Goal: Task Accomplishment & Management: Manage account settings

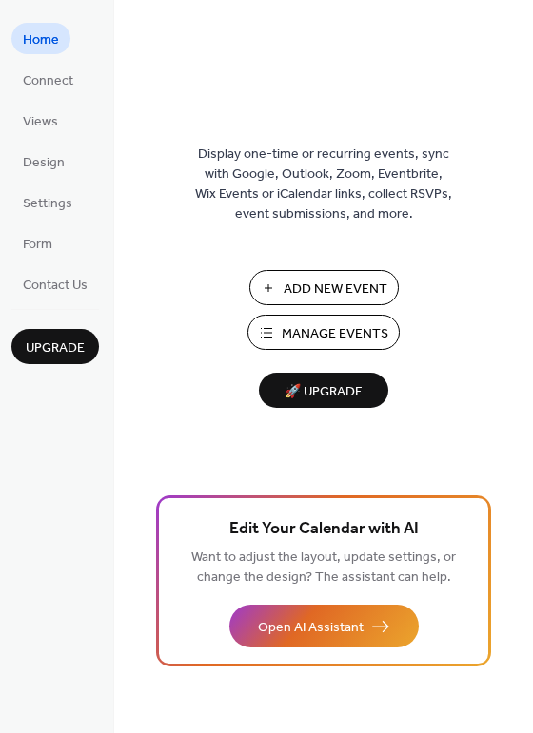
click at [304, 330] on span "Manage Events" at bounding box center [335, 334] width 107 height 20
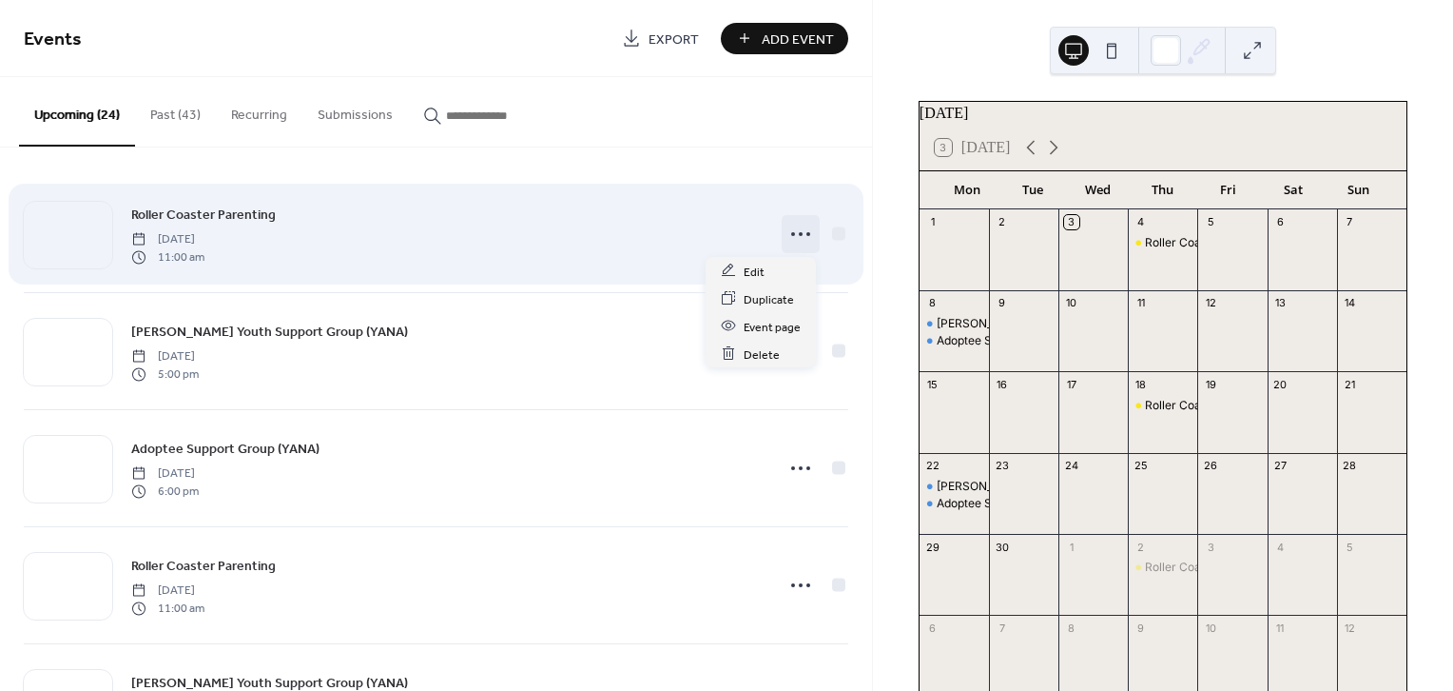
click at [807, 234] on circle at bounding box center [809, 234] width 4 height 4
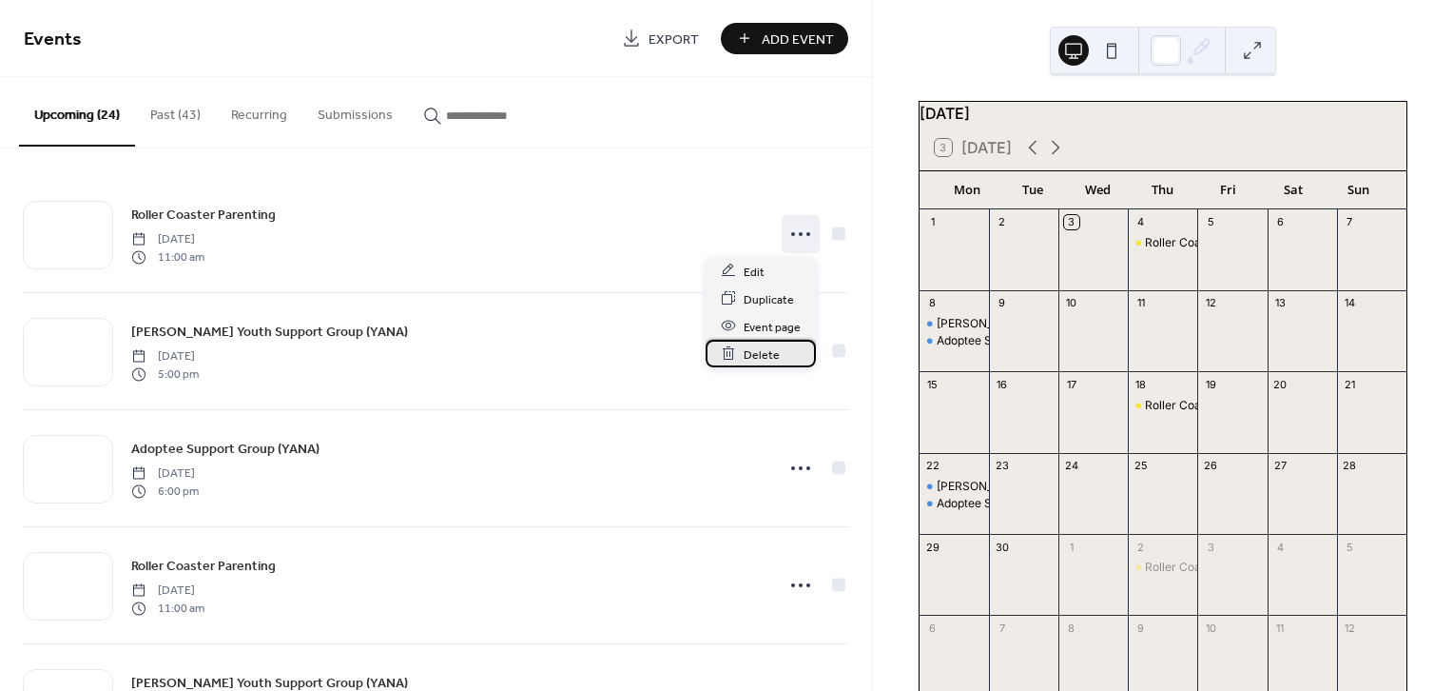
click at [765, 356] on span "Delete" at bounding box center [762, 354] width 36 height 20
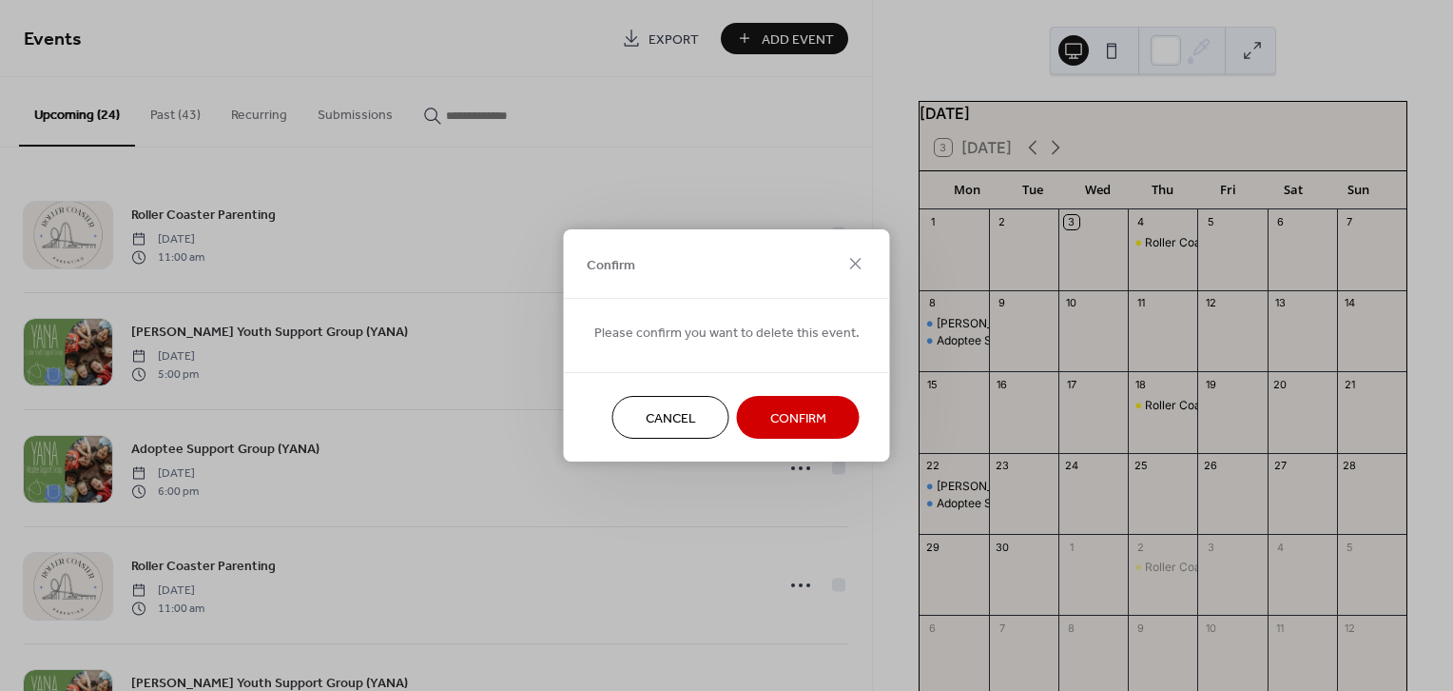
click at [780, 399] on button "Confirm" at bounding box center [798, 417] width 123 height 43
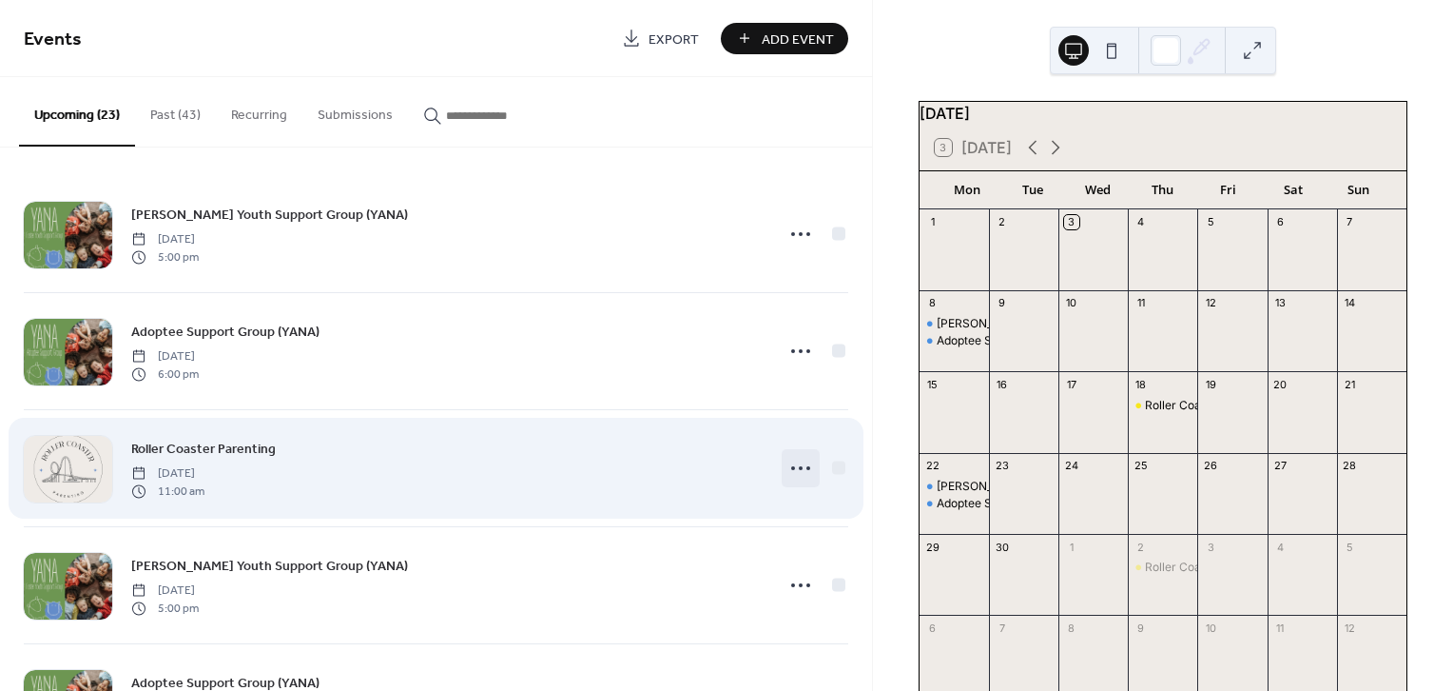
click at [786, 472] on icon at bounding box center [801, 468] width 30 height 30
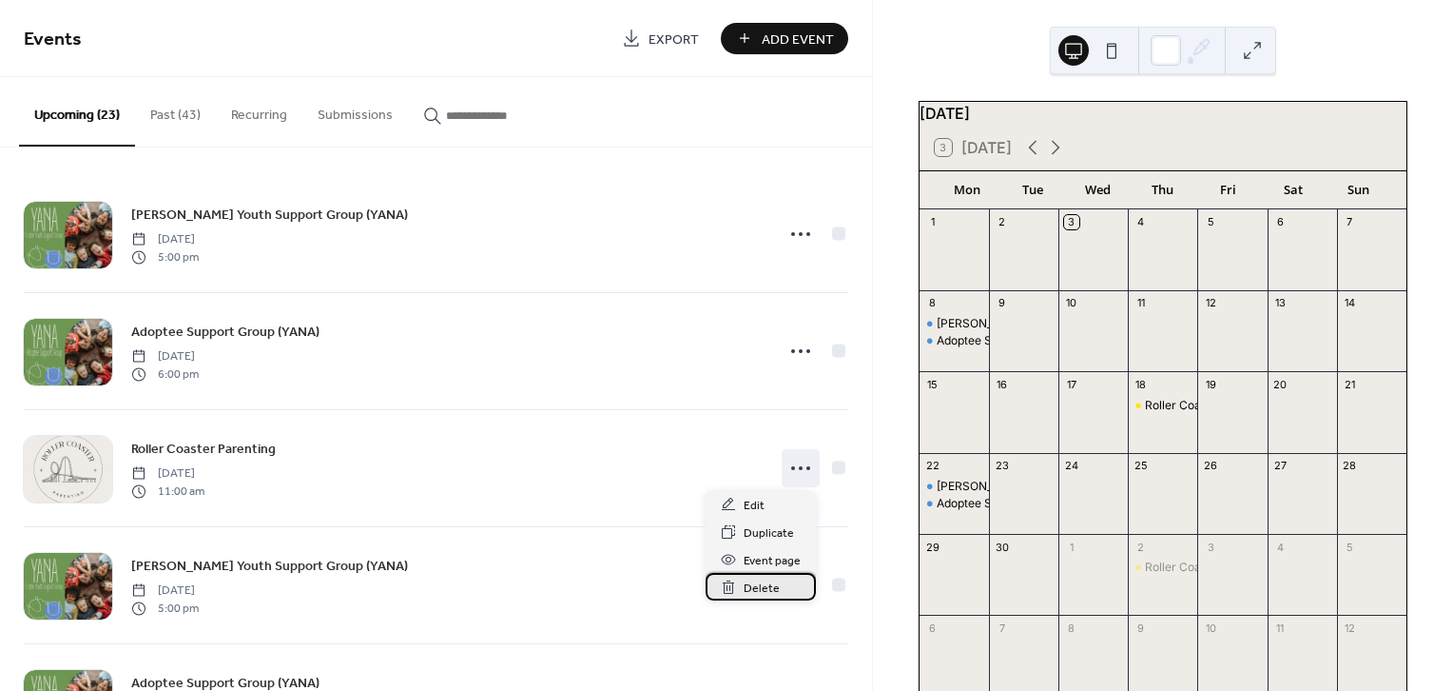
click at [761, 588] on span "Delete" at bounding box center [762, 588] width 36 height 20
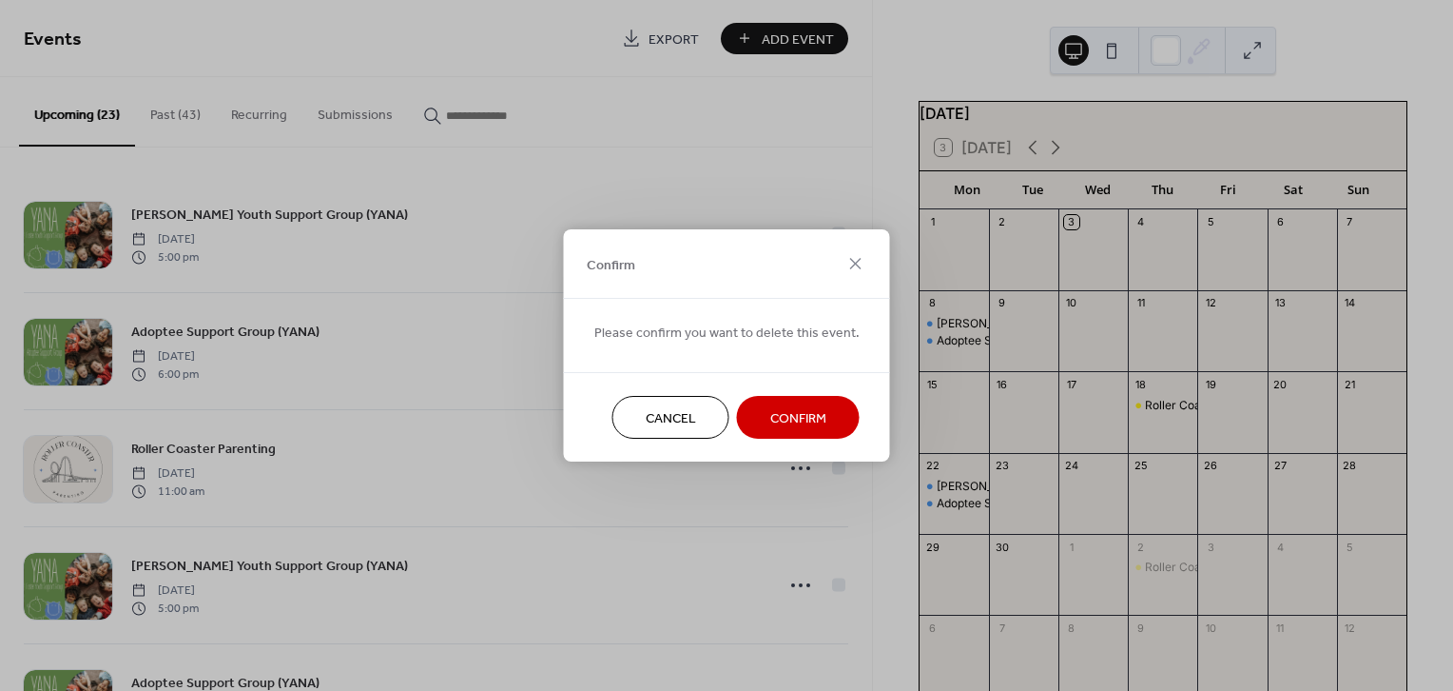
click at [812, 399] on button "Confirm" at bounding box center [798, 417] width 123 height 43
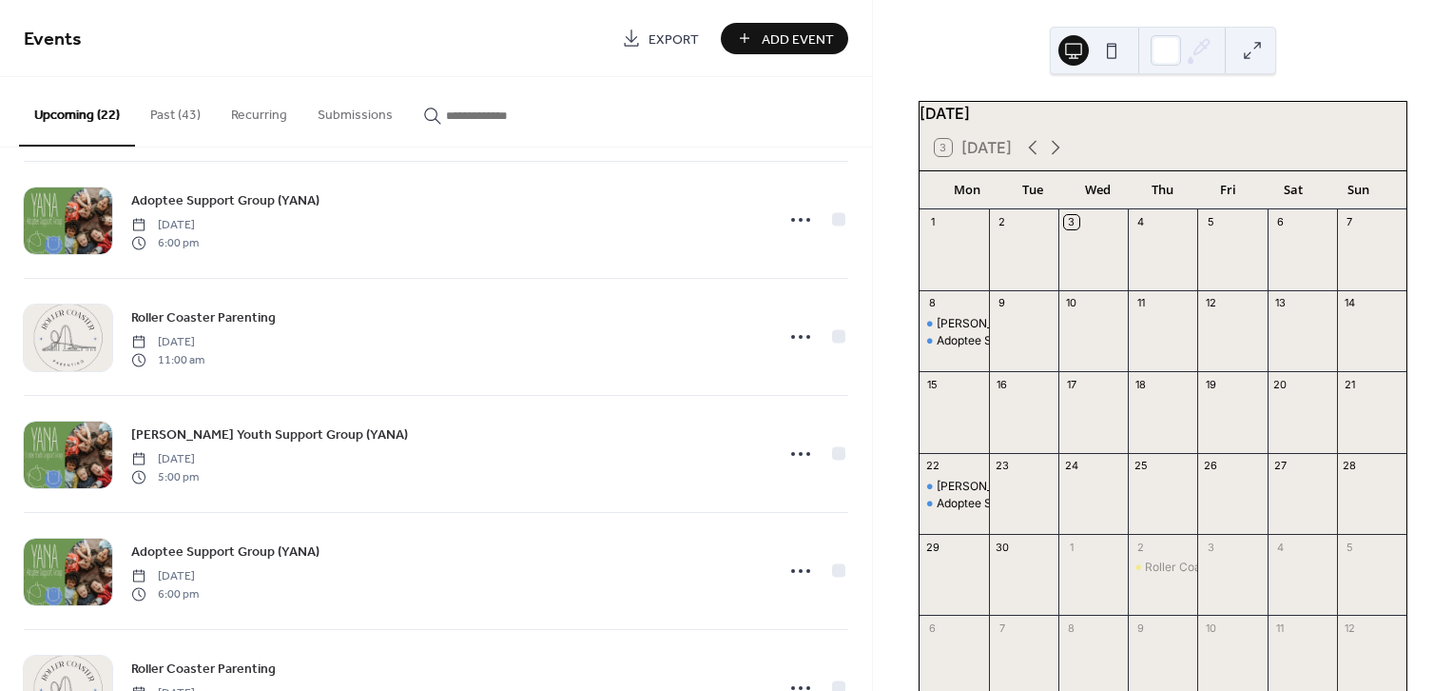
scroll to position [422, 0]
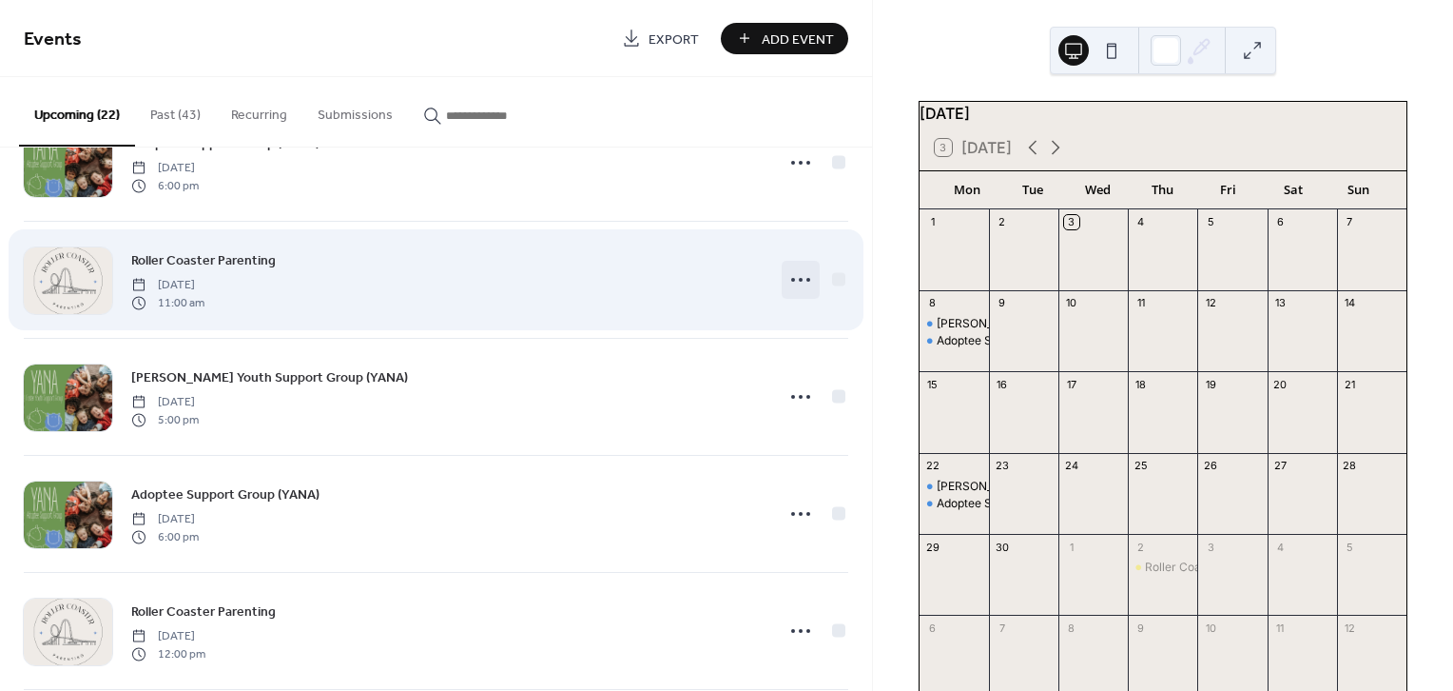
click at [788, 282] on icon at bounding box center [801, 279] width 30 height 30
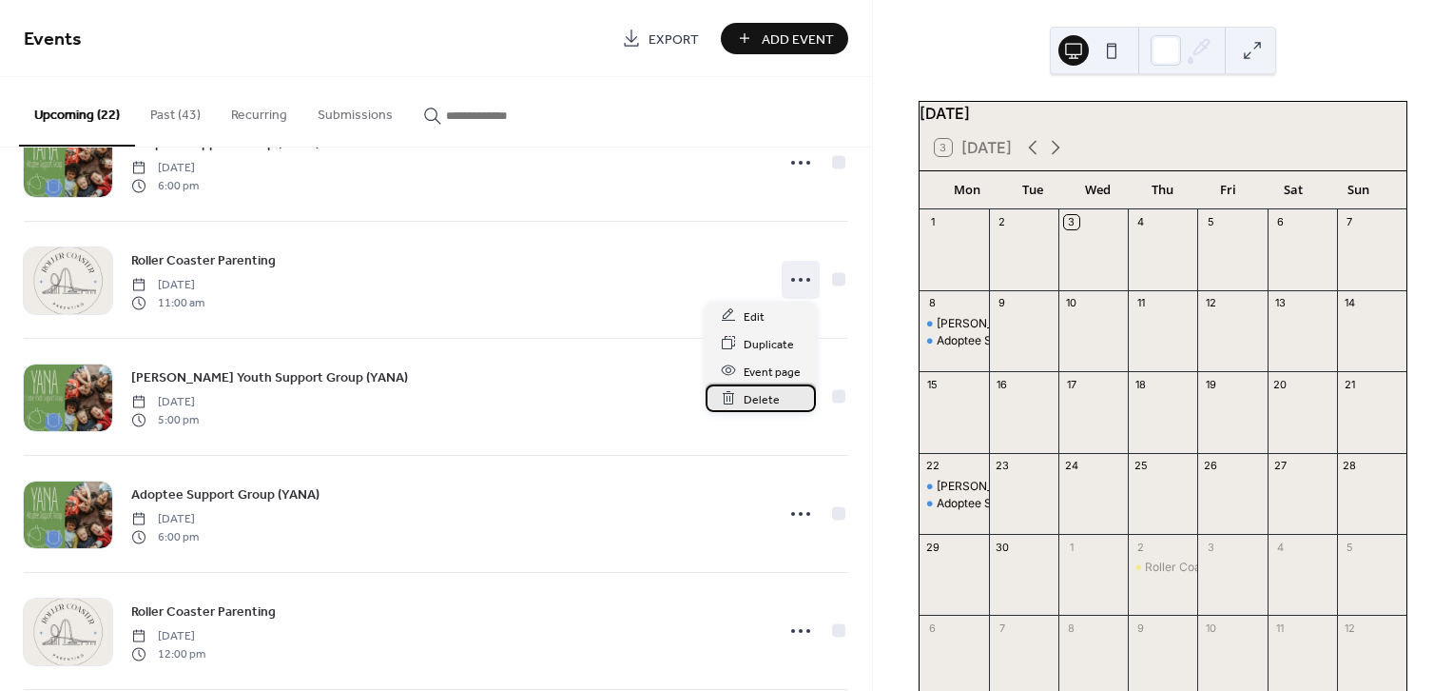
click at [773, 405] on span "Delete" at bounding box center [762, 399] width 36 height 20
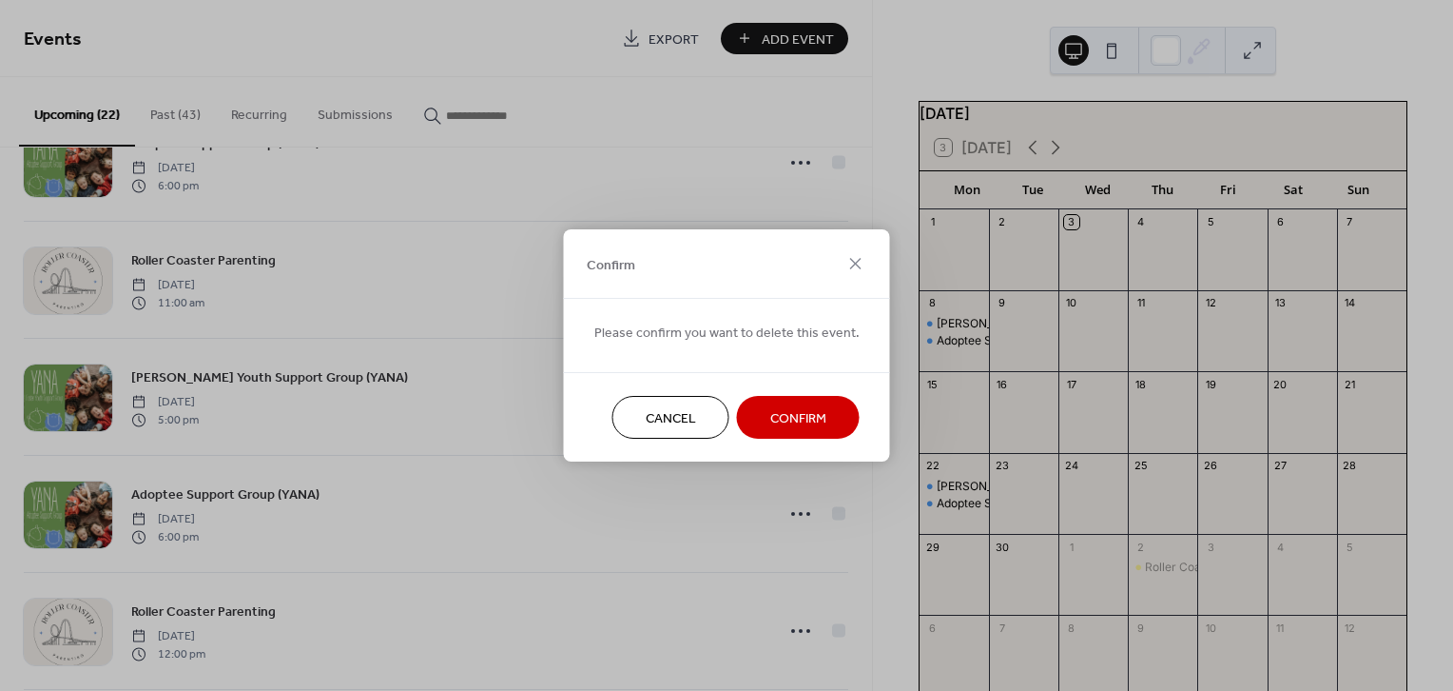
click at [786, 419] on span "Confirm" at bounding box center [798, 419] width 56 height 20
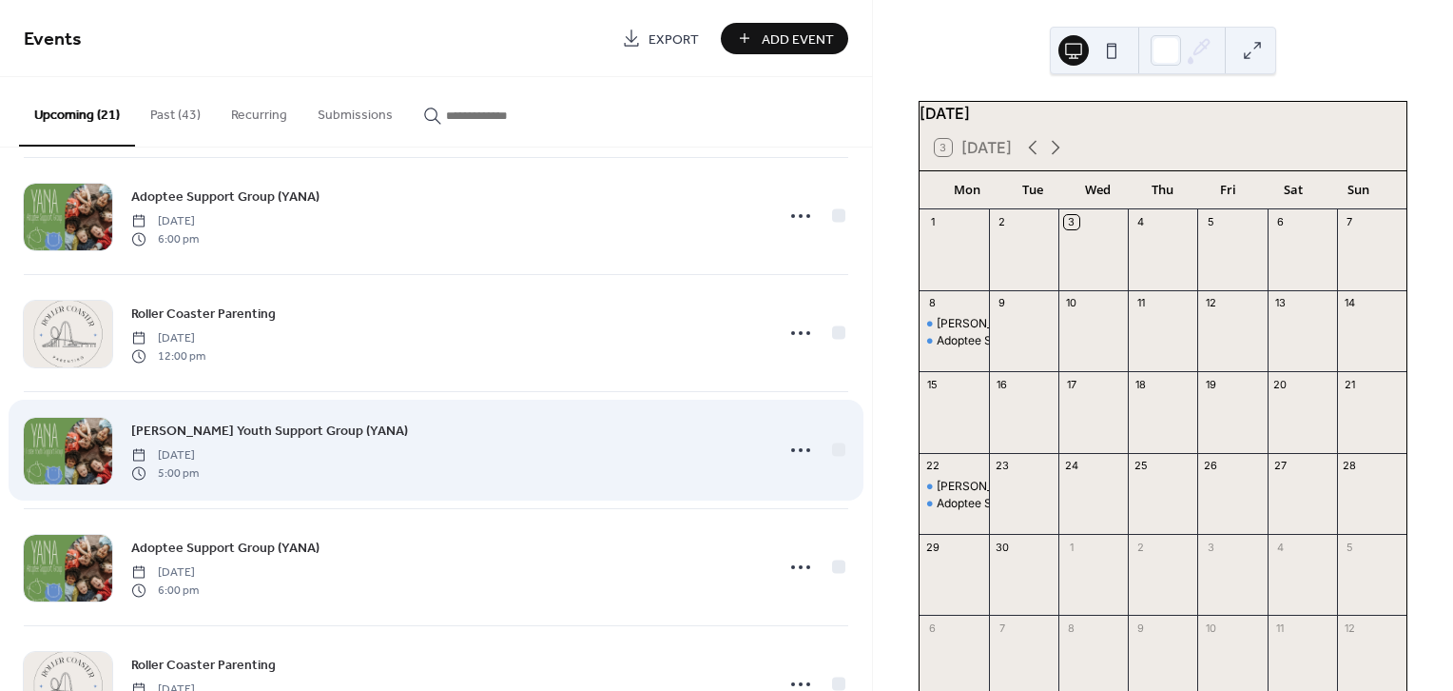
scroll to position [633, 0]
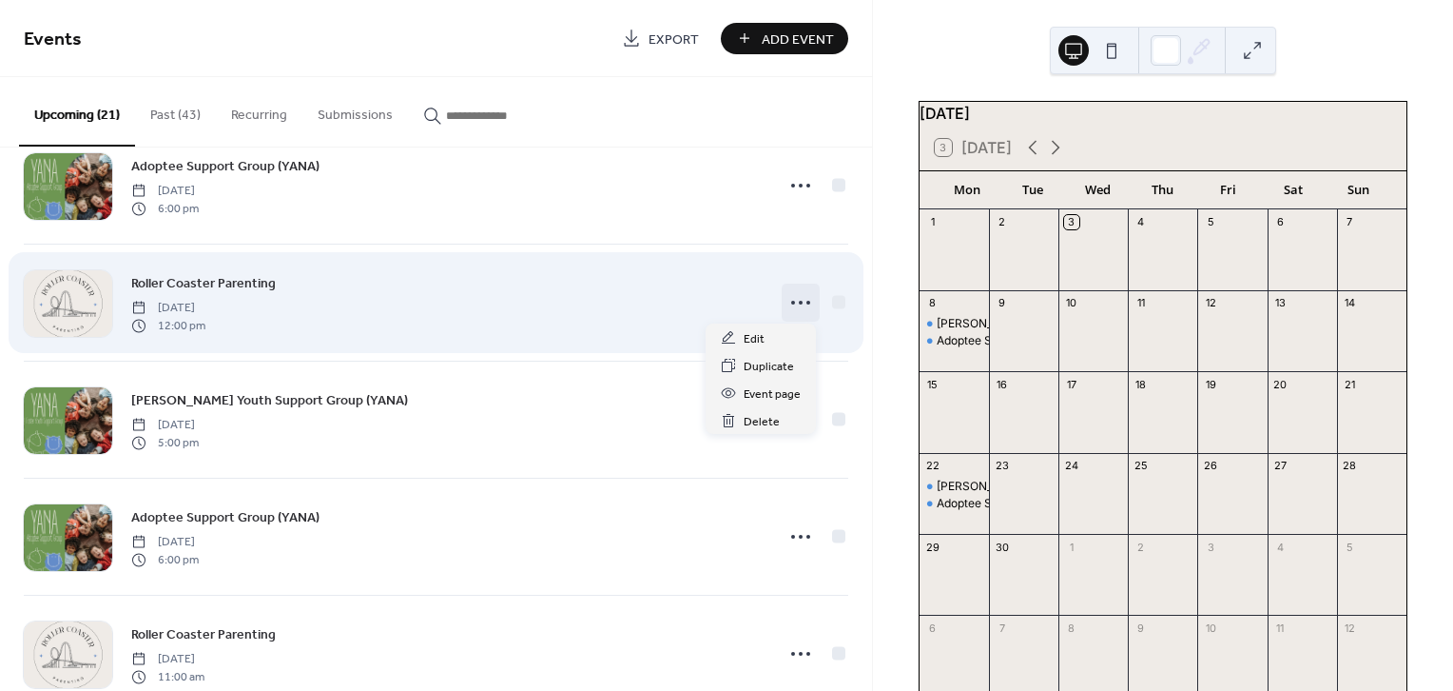
click at [786, 301] on icon at bounding box center [801, 302] width 30 height 30
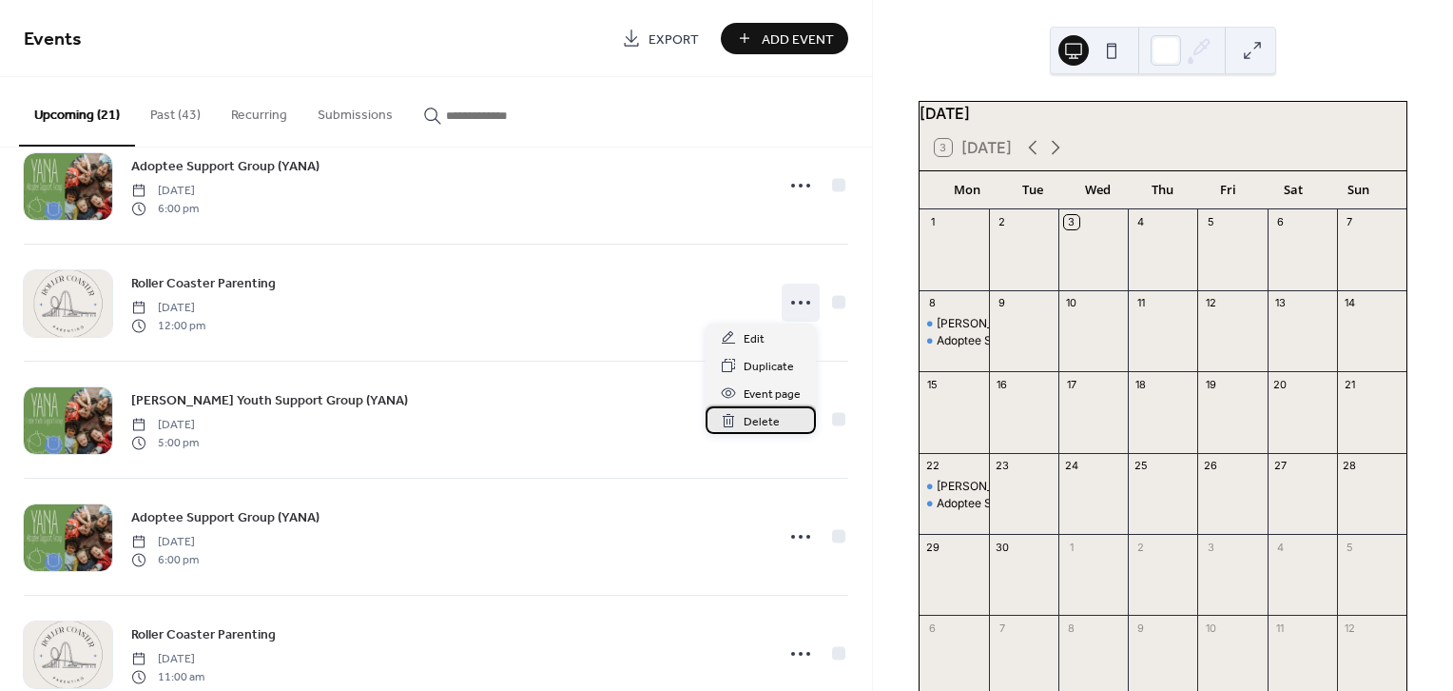
click at [771, 413] on span "Delete" at bounding box center [762, 422] width 36 height 20
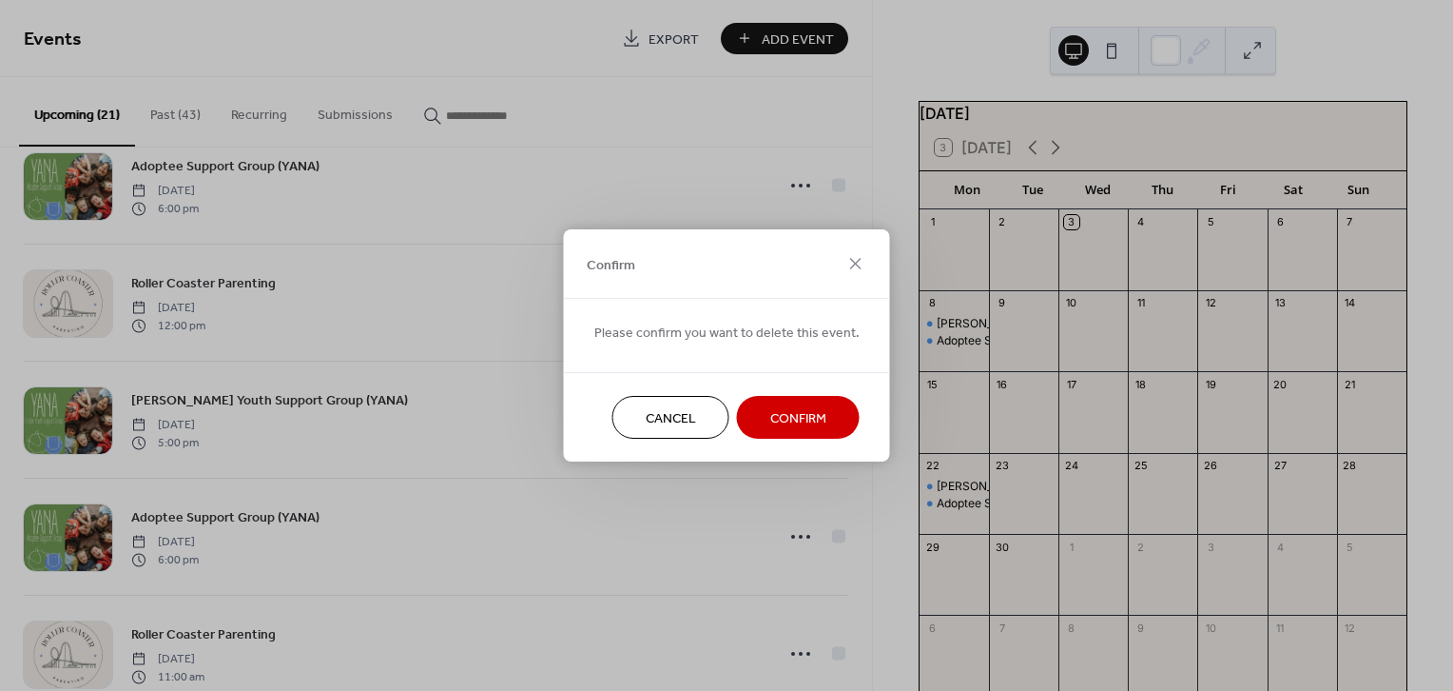
click at [787, 419] on span "Confirm" at bounding box center [798, 419] width 56 height 20
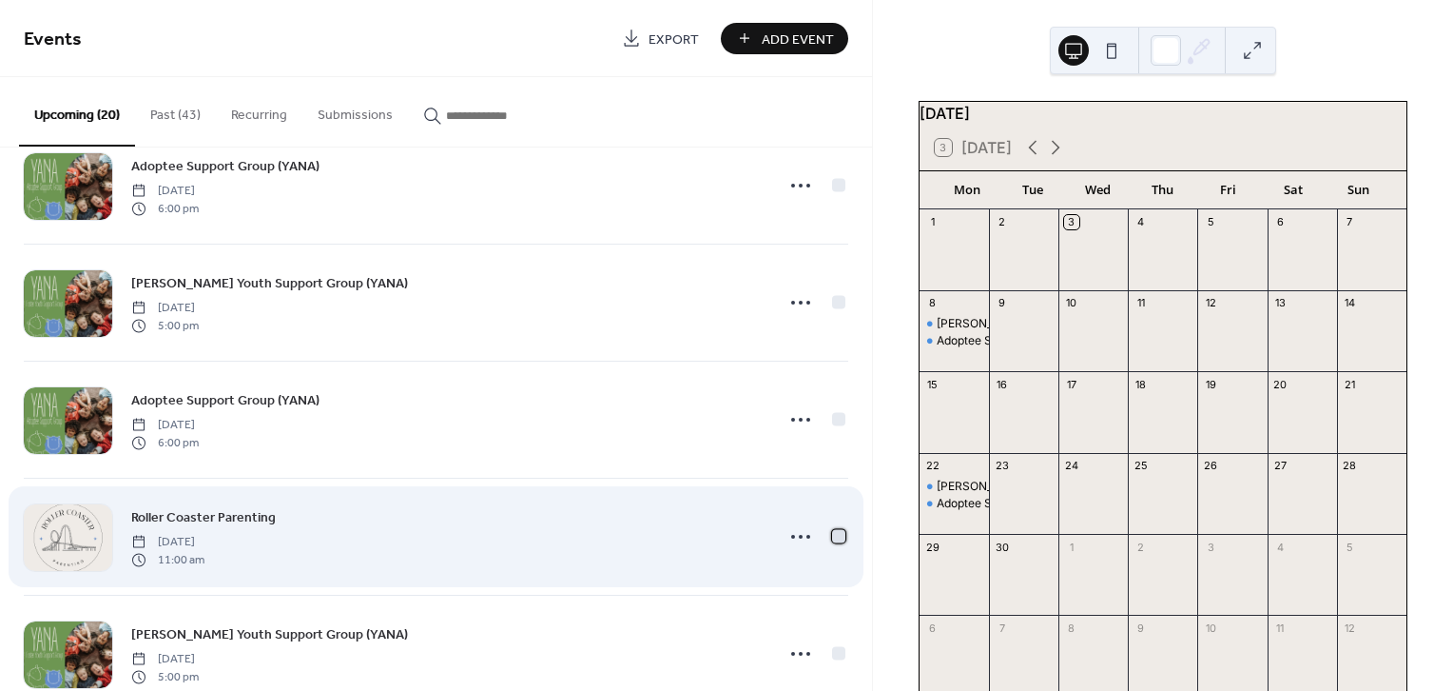
click at [832, 537] on div at bounding box center [838, 535] width 13 height 13
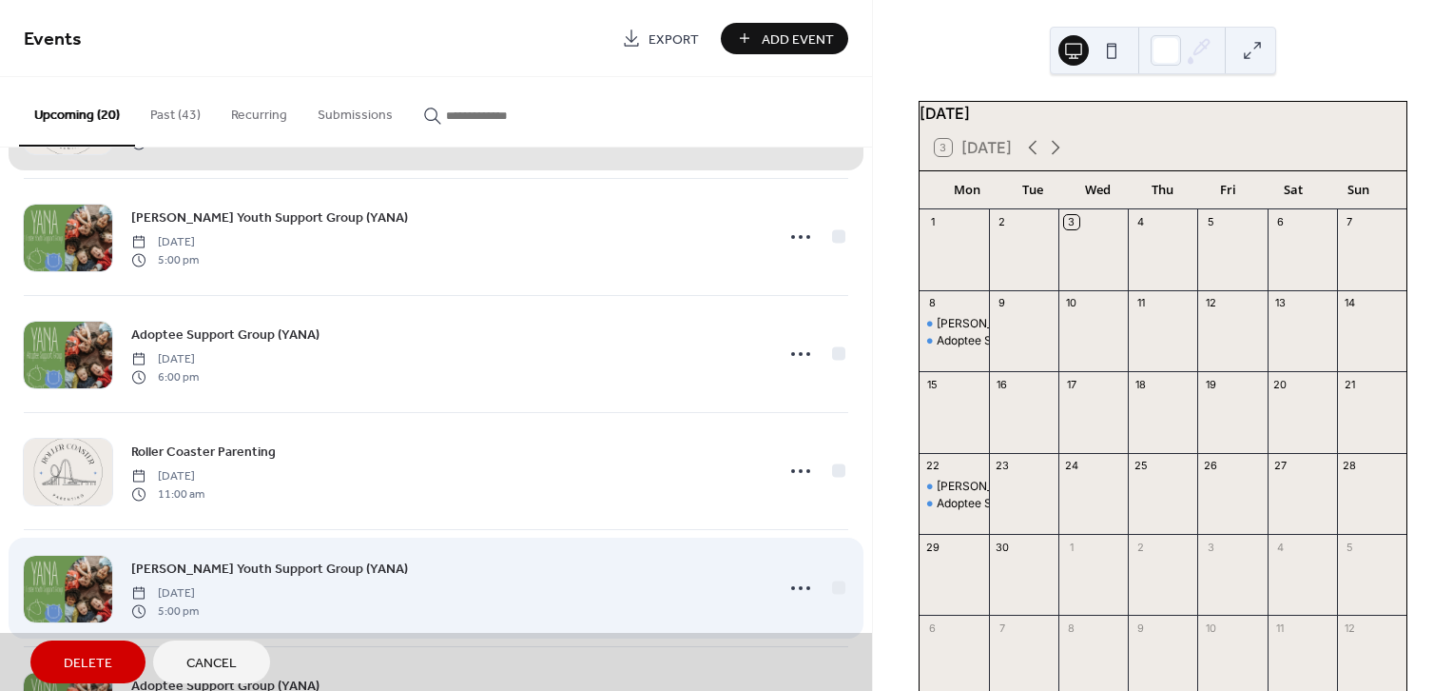
scroll to position [1268, 0]
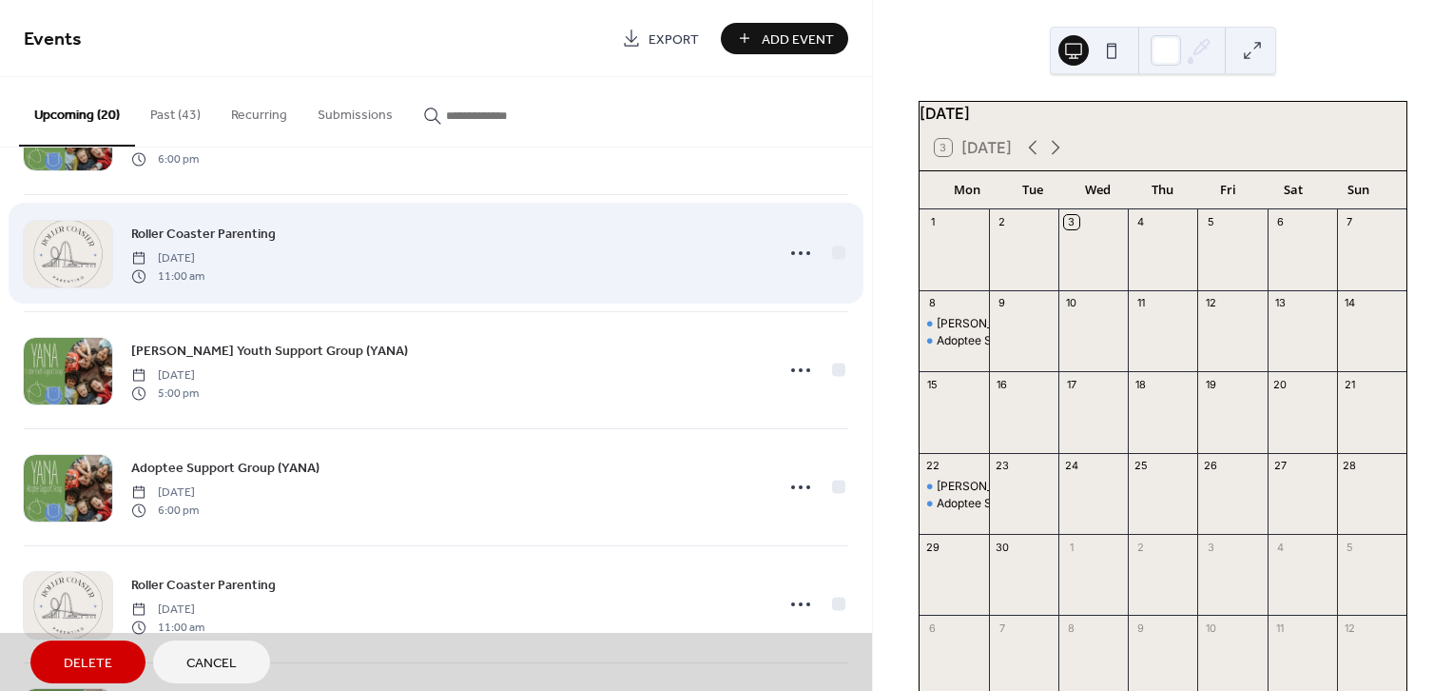
click at [834, 253] on div "Roller Coaster Parenting Thursday, November 13, 2025 11:00 am" at bounding box center [436, 252] width 825 height 117
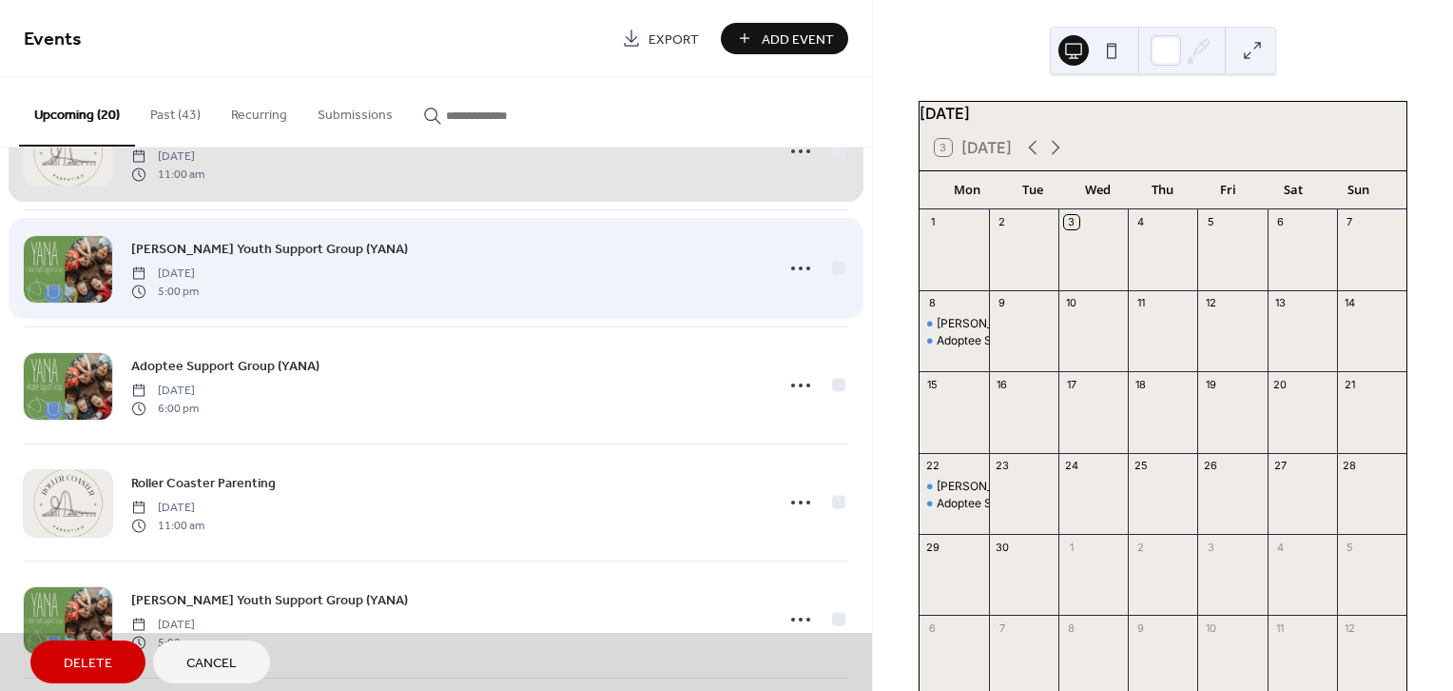
scroll to position [1373, 0]
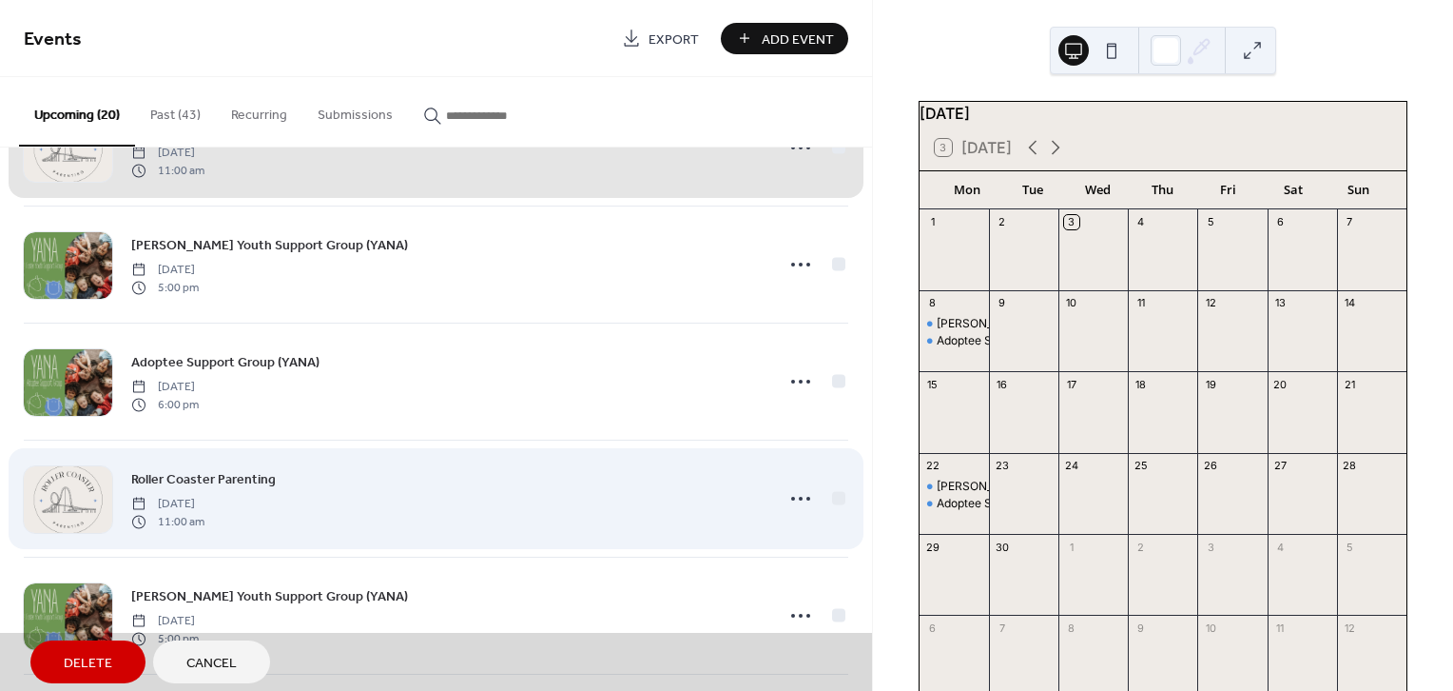
click at [833, 492] on div "Roller Coaster Parenting Thursday, November 27, 2025 11:00 am" at bounding box center [436, 497] width 825 height 117
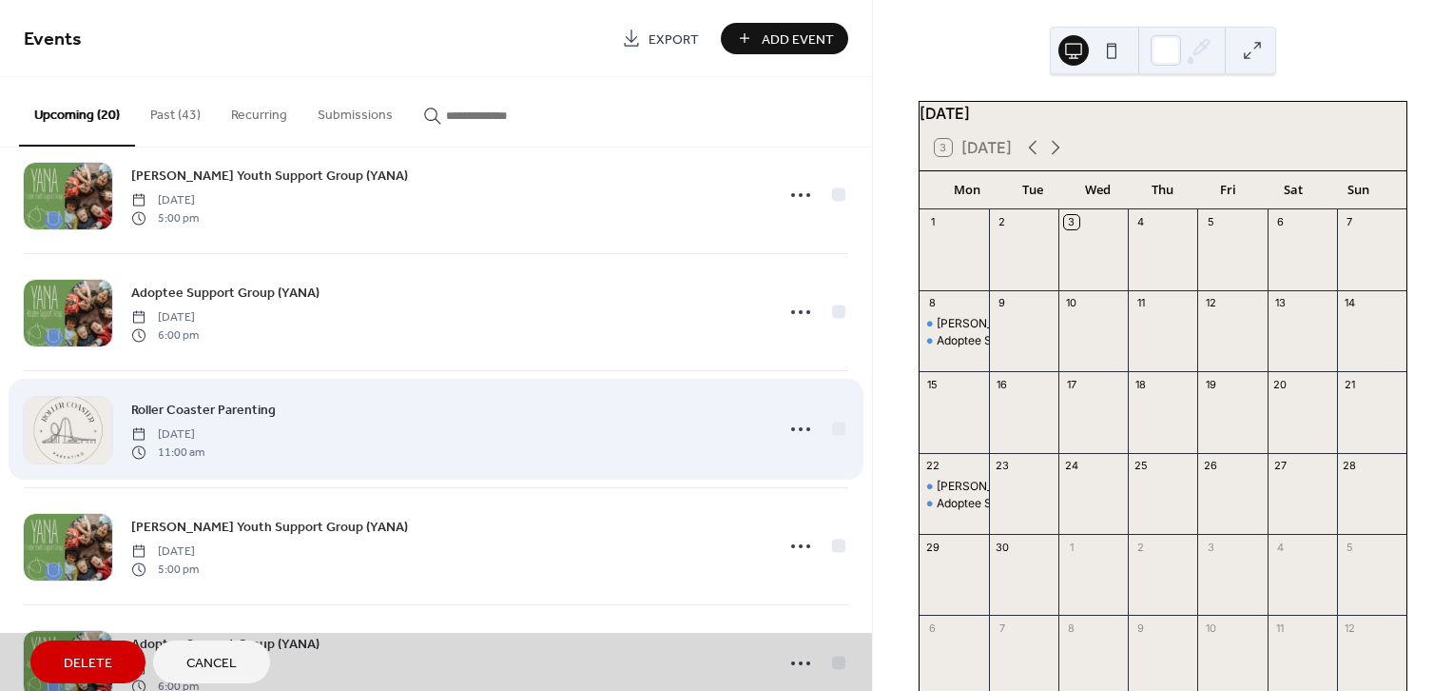
scroll to position [1796, 0]
click at [833, 425] on div "Roller Coaster Parenting Thursday, December 11, 2025 11:00 am" at bounding box center [436, 426] width 825 height 117
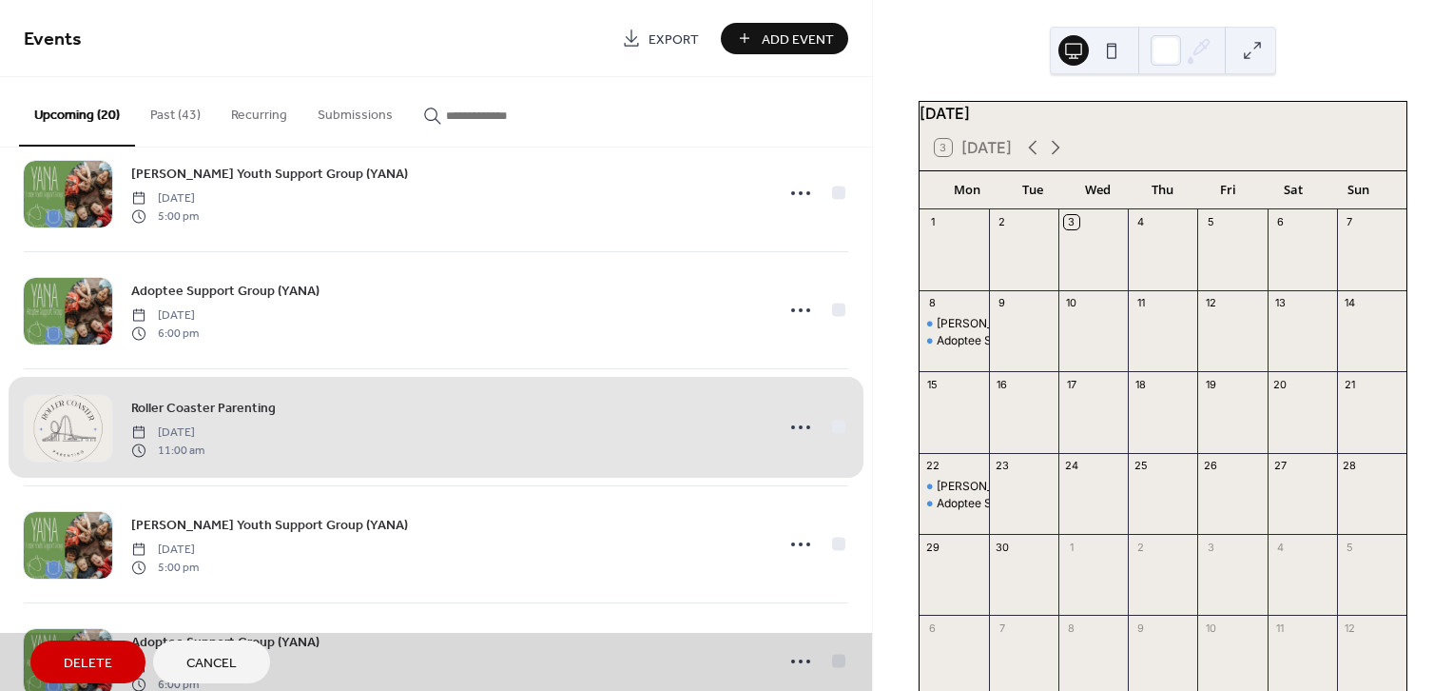
scroll to position [1849, 0]
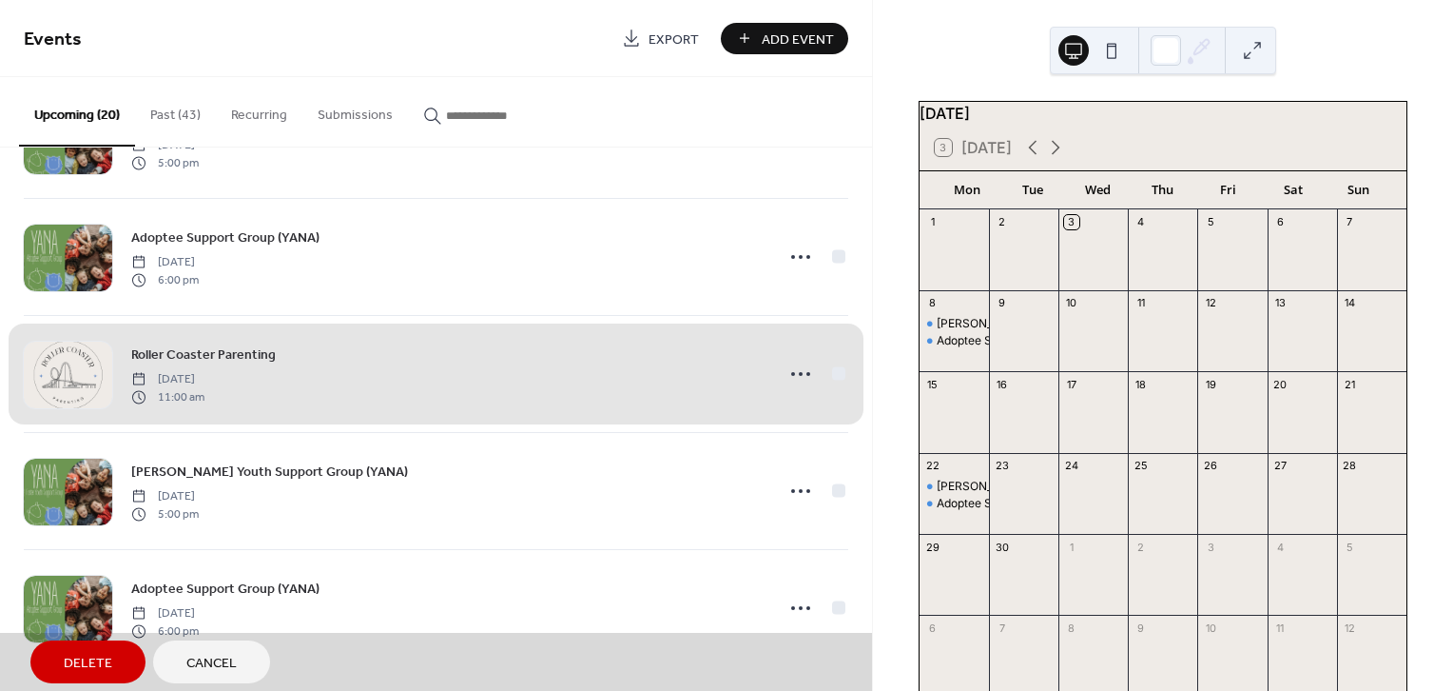
click at [92, 663] on span "Delete" at bounding box center [88, 663] width 49 height 20
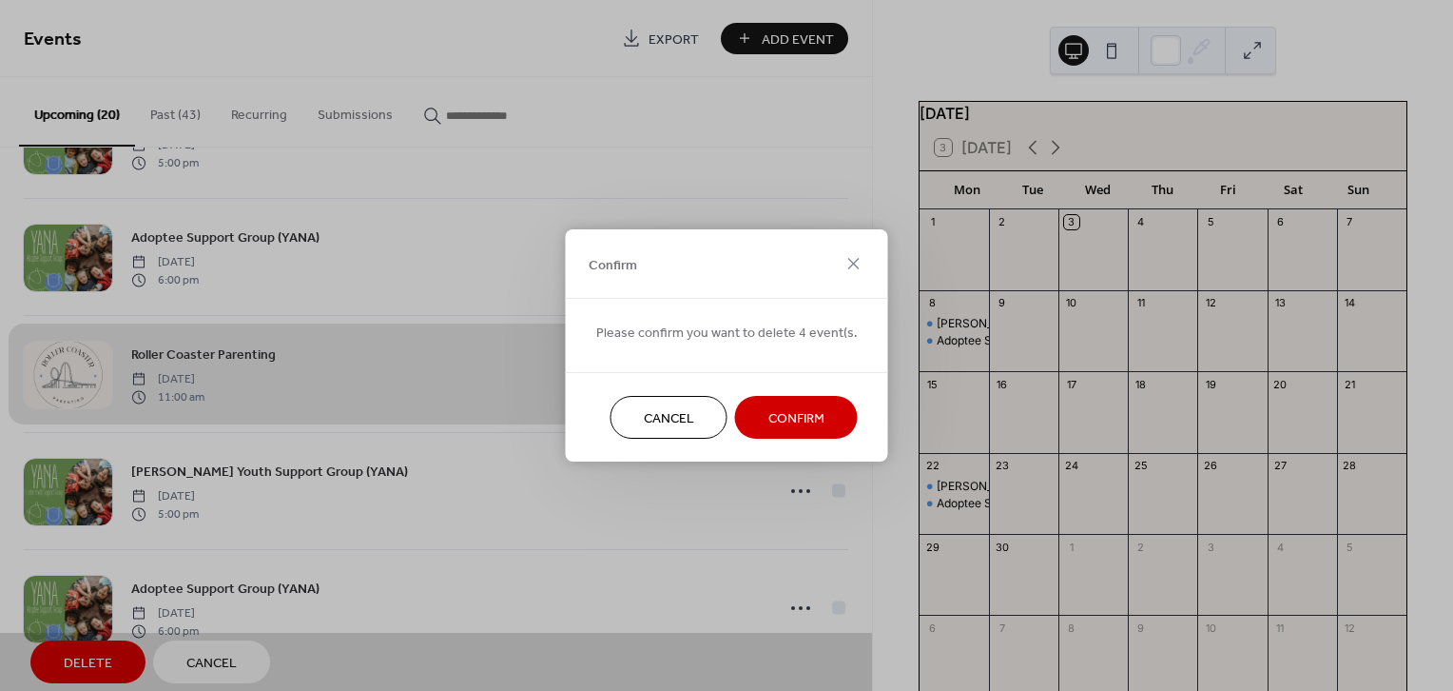
click at [801, 403] on button "Confirm" at bounding box center [796, 417] width 123 height 43
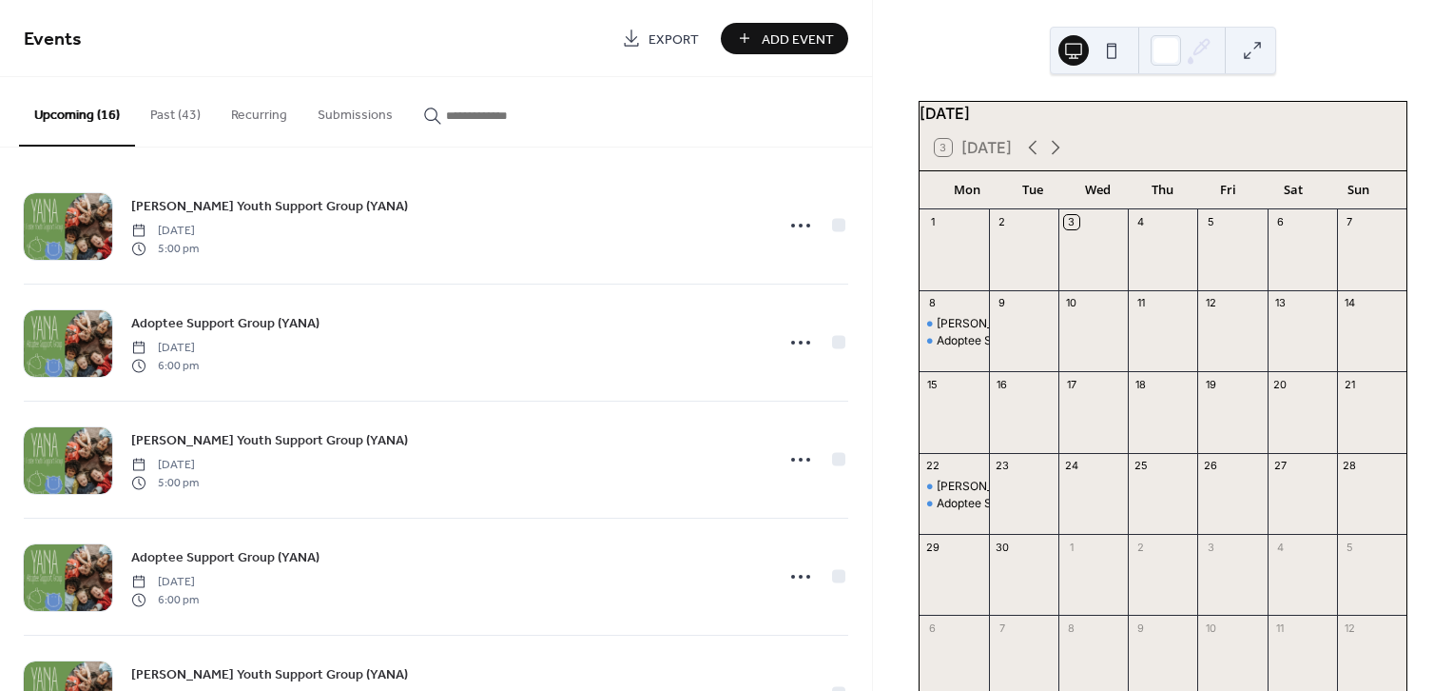
scroll to position [0, 0]
